Goal: Task Accomplishment & Management: Manage account settings

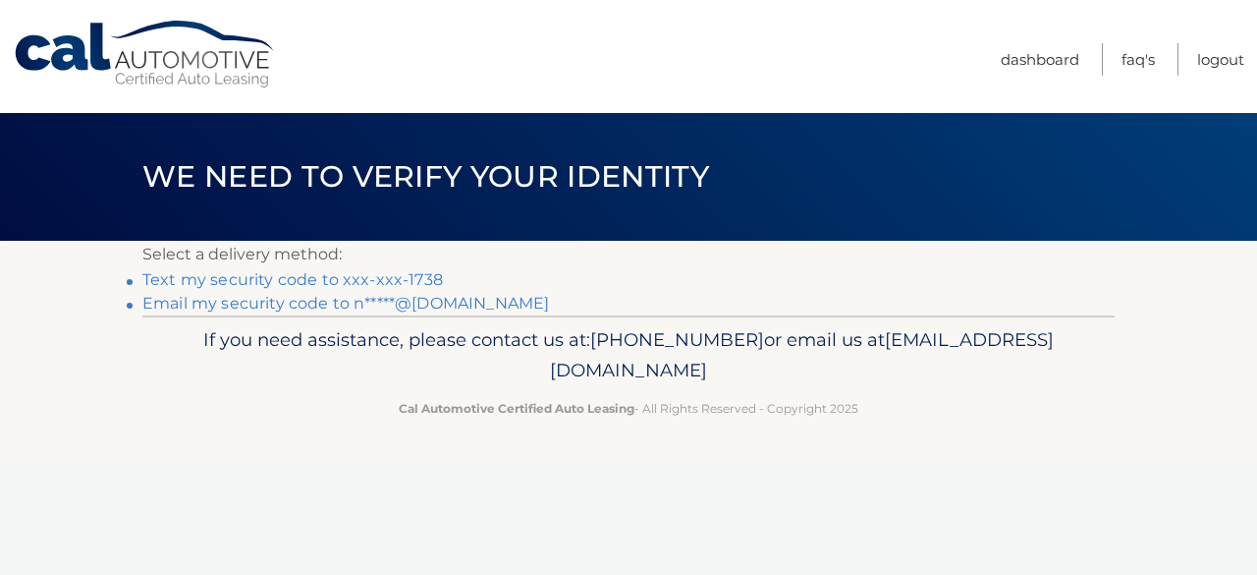
click at [324, 282] on link "Text my security code to xxx-xxx-1738" at bounding box center [292, 279] width 301 height 19
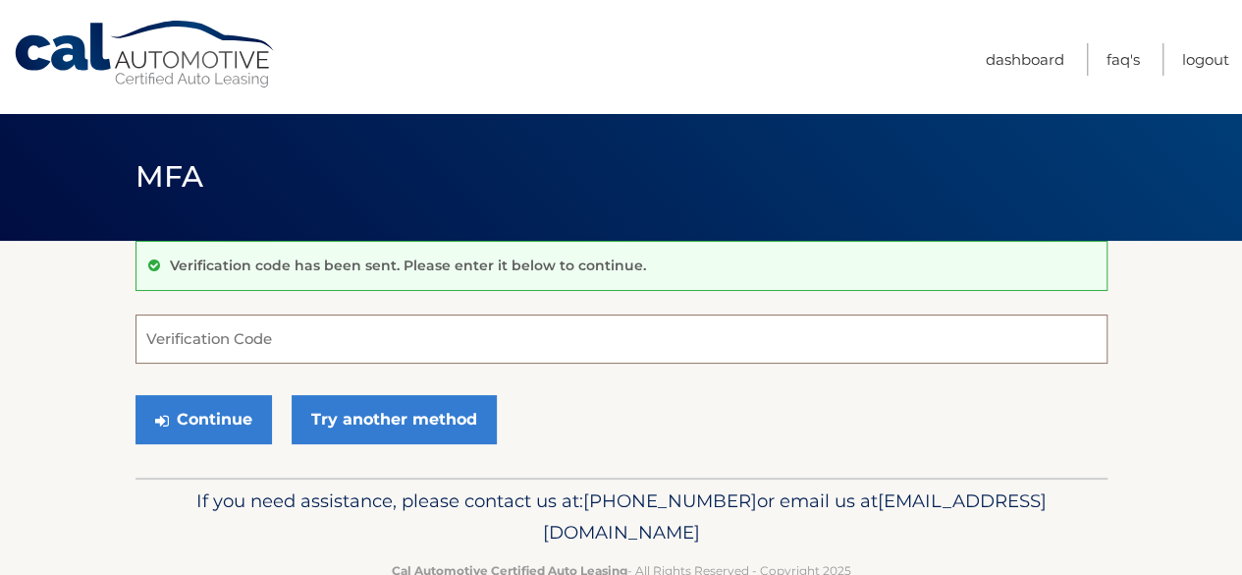
click at [315, 345] on input "Verification Code" at bounding box center [622, 338] width 972 height 49
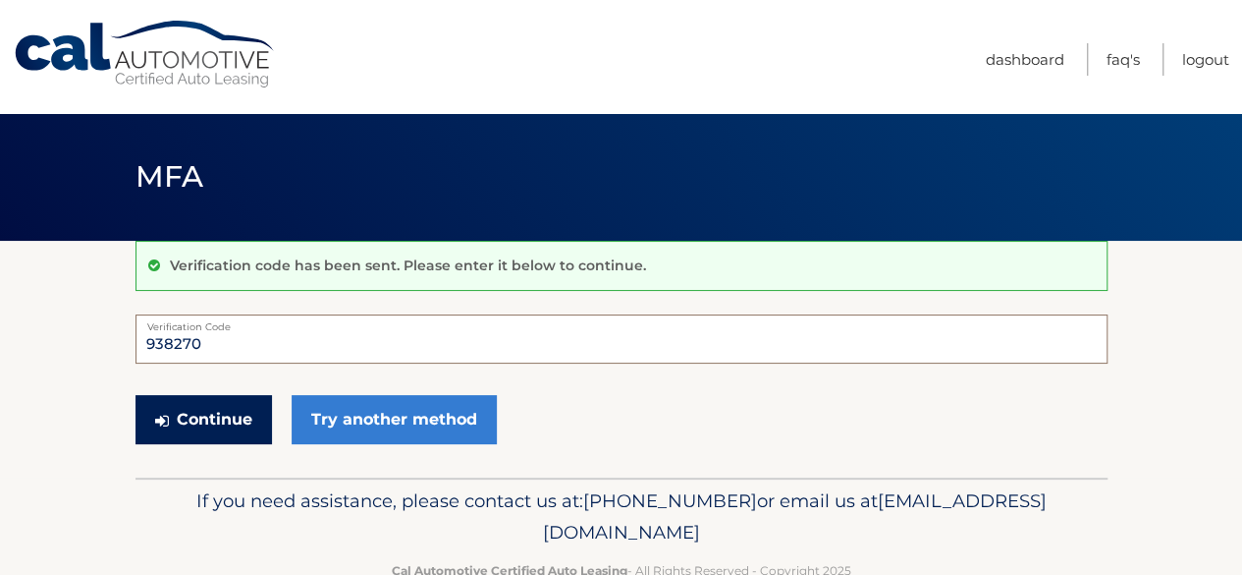
type input "938270"
click at [230, 411] on button "Continue" at bounding box center [204, 419] width 137 height 49
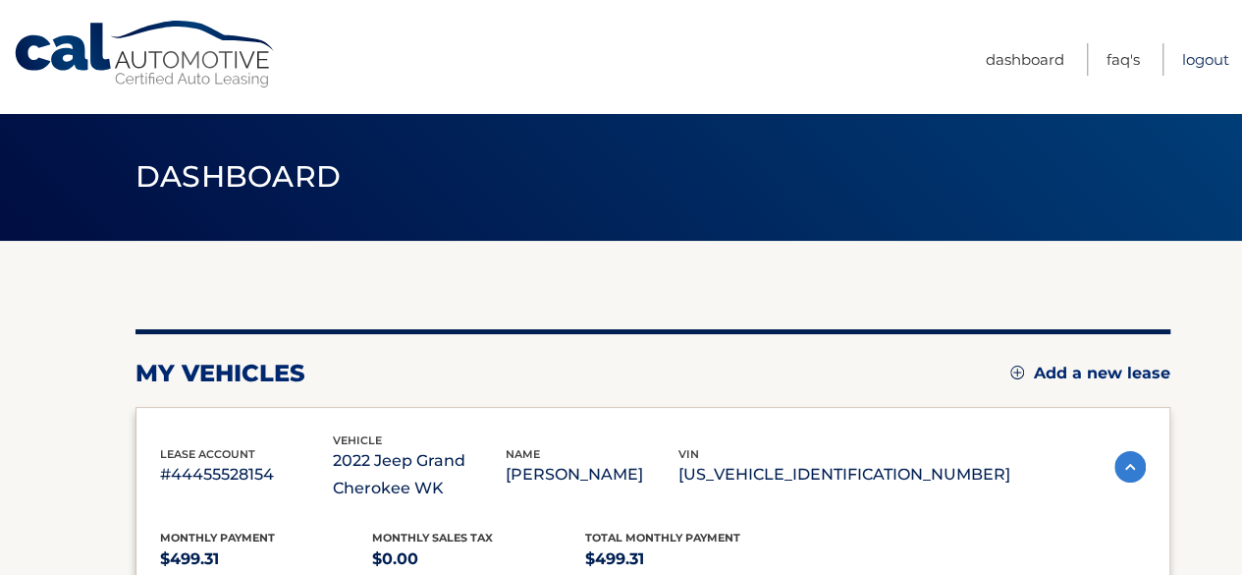
click at [1202, 58] on link "Logout" at bounding box center [1205, 59] width 47 height 32
